Goal: Task Accomplishment & Management: Complete application form

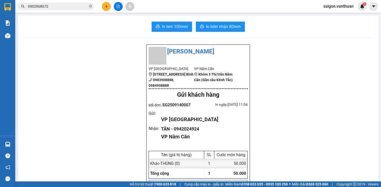
click at [105, 10] on button at bounding box center [106, 6] width 9 height 9
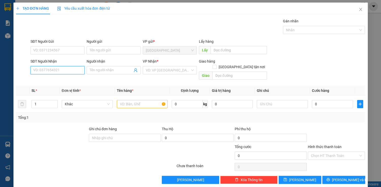
click at [61, 73] on input "SĐT Người Nhận" at bounding box center [57, 70] width 54 height 8
click at [41, 70] on input "0984908888" at bounding box center [57, 70] width 54 height 8
click at [80, 68] on input "0984908888" at bounding box center [57, 70] width 54 height 8
click at [41, 70] on input "0984908888" at bounding box center [57, 70] width 54 height 8
type input "0983908888"
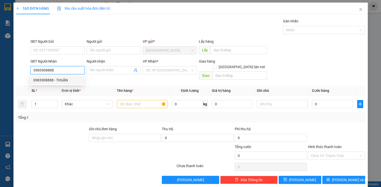
click at [64, 82] on div "0983908888 - THUẬN" at bounding box center [56, 80] width 47 height 6
type input "THUẬN"
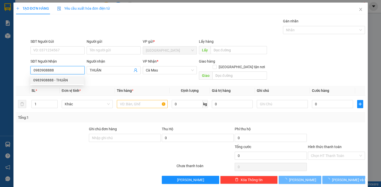
type input "60.000"
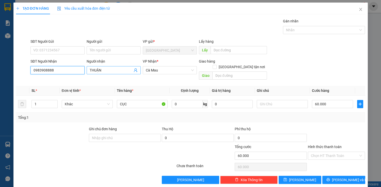
type input "0983908888"
click at [112, 70] on input "THUẬN" at bounding box center [111, 70] width 43 height 6
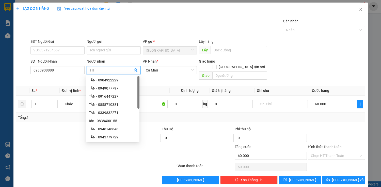
type input "T"
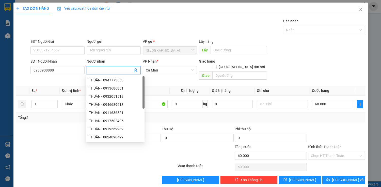
type input "D"
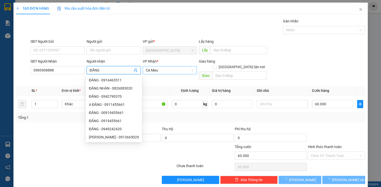
drag, startPoint x: 192, startPoint y: 68, endPoint x: 188, endPoint y: 71, distance: 5.4
click at [192, 68] on div "Cà Mau" at bounding box center [170, 70] width 54 height 8
type input "ĐĂNG"
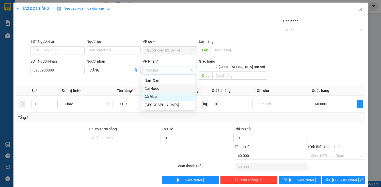
click at [153, 86] on div "Cái Nước" at bounding box center [168, 89] width 47 height 6
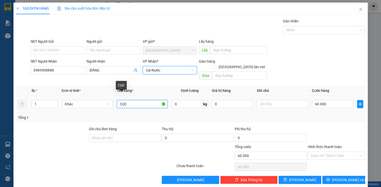
click at [142, 100] on input "CỤC" at bounding box center [142, 104] width 51 height 8
type input "C"
type input "CHÓ"
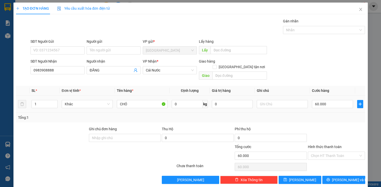
drag, startPoint x: 306, startPoint y: 95, endPoint x: 329, endPoint y: 97, distance: 23.7
click at [309, 95] on tr "1 Khác CHÓ 0 kg 0 60.000" at bounding box center [190, 103] width 349 height 17
click at [329, 100] on input "60.000" at bounding box center [332, 104] width 41 height 8
type input "0"
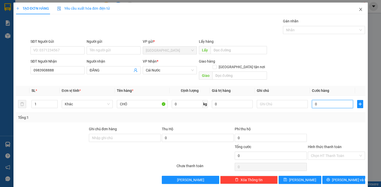
type input "0"
click at [357, 7] on span "Close" at bounding box center [361, 10] width 14 height 14
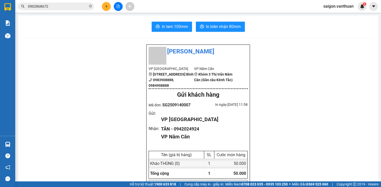
click at [105, 10] on button at bounding box center [106, 6] width 9 height 9
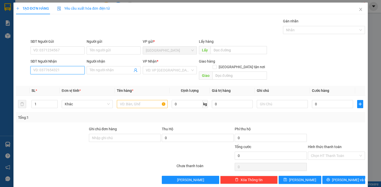
click at [67, 68] on input "SĐT Người Nhận" at bounding box center [57, 70] width 54 height 8
click at [48, 69] on input "SĐT Người Nhận" at bounding box center [57, 70] width 54 height 8
drag, startPoint x: 54, startPoint y: 77, endPoint x: 60, endPoint y: 77, distance: 5.9
click at [56, 77] on div "0939789640 - ANH" at bounding box center [56, 80] width 47 height 6
type input "0939789640"
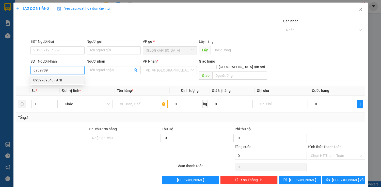
type input "ANH"
checkbox input "true"
type input "ONG TRANG"
type input "70.000"
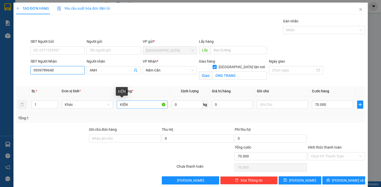
type input "0939789640"
click at [132, 105] on input "KIỆN" at bounding box center [142, 104] width 51 height 8
type input "K"
type input "CỤC"
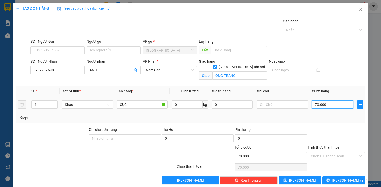
click at [317, 104] on input "70.000" at bounding box center [332, 104] width 41 height 8
type input "0"
type input "80"
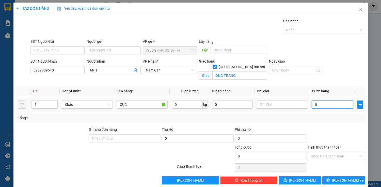
type input "80"
type input "800"
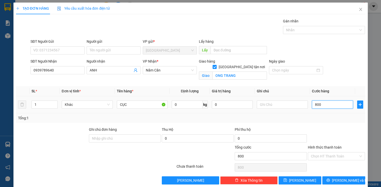
type input "8.000"
type input "80.000"
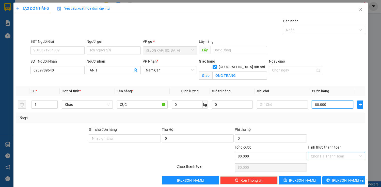
type input "80.000"
click at [334, 156] on input "Hình thức thanh toán" at bounding box center [335, 156] width 48 height 8
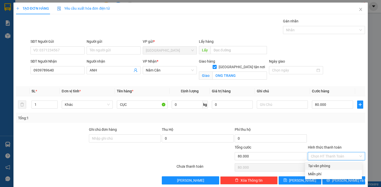
click at [332, 167] on div "Tại văn phòng" at bounding box center [333, 166] width 51 height 6
type input "0"
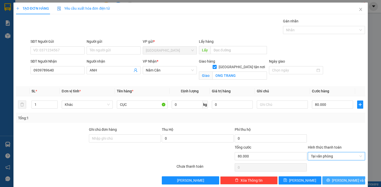
drag, startPoint x: 337, startPoint y: 179, endPoint x: 344, endPoint y: 186, distance: 9.9
click at [339, 180] on span "[PERSON_NAME] và In" at bounding box center [350, 180] width 36 height 6
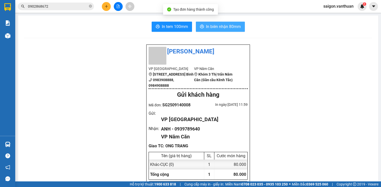
click at [218, 28] on span "In biên nhận 80mm" at bounding box center [223, 26] width 35 height 6
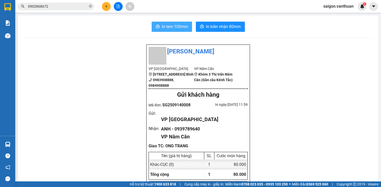
drag, startPoint x: 165, startPoint y: 26, endPoint x: 177, endPoint y: 30, distance: 12.6
click at [165, 26] on span "In tem 100mm" at bounding box center [175, 26] width 26 height 6
